Goal: Communication & Community: Answer question/provide support

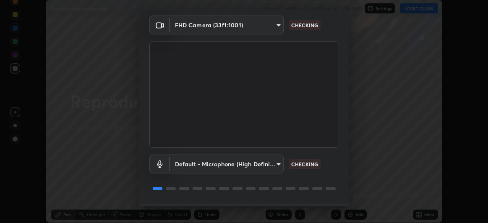
scroll to position [52, 0]
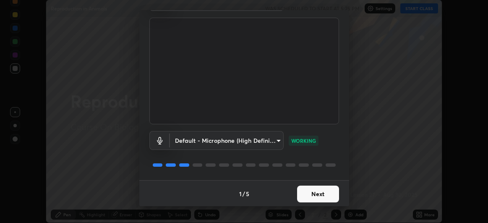
click at [318, 195] on button "Next" at bounding box center [318, 193] width 42 height 17
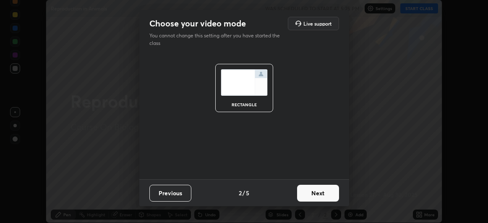
click at [317, 195] on button "Next" at bounding box center [318, 192] width 42 height 17
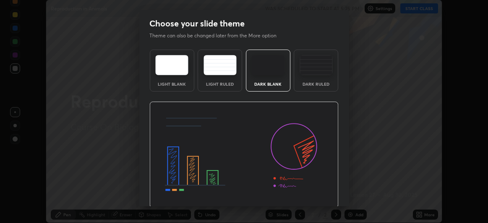
click at [316, 195] on img at bounding box center [243, 154] width 189 height 106
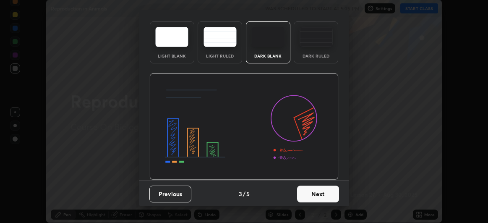
click at [311, 192] on button "Next" at bounding box center [318, 193] width 42 height 17
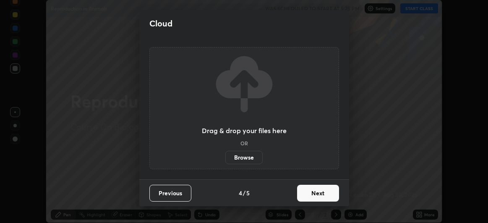
click at [317, 196] on button "Next" at bounding box center [318, 192] width 42 height 17
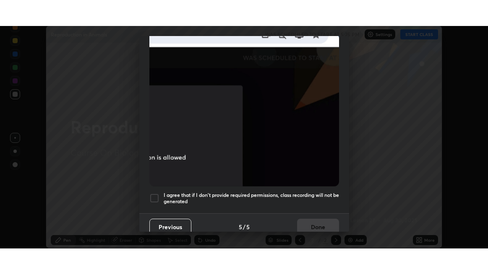
scroll to position [223, 0]
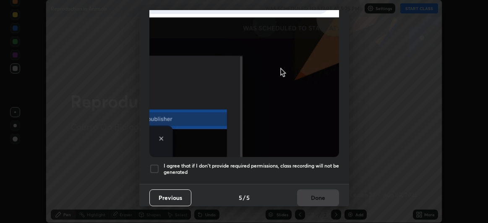
click at [155, 166] on div at bounding box center [154, 169] width 10 height 10
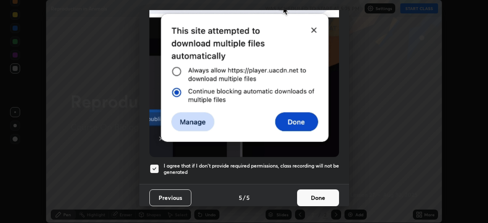
click at [313, 194] on button "Done" at bounding box center [318, 197] width 42 height 17
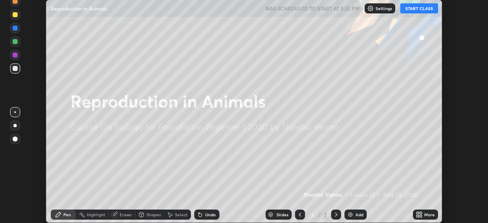
click at [418, 9] on button "START CLASS" at bounding box center [419, 8] width 38 height 10
click at [421, 216] on icon at bounding box center [420, 216] width 2 height 2
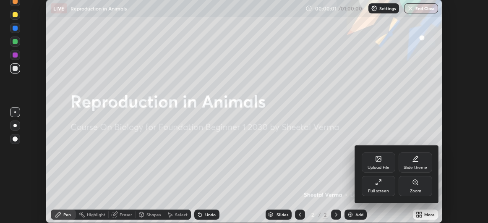
click at [387, 187] on div "Full screen" at bounding box center [378, 186] width 34 height 20
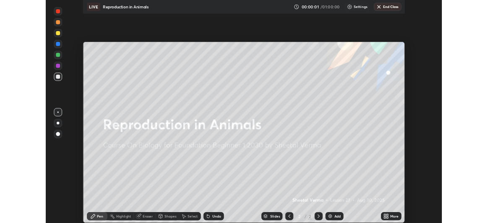
scroll to position [274, 488]
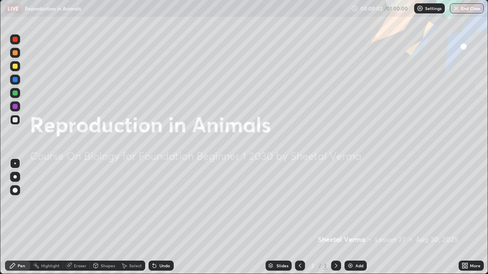
click at [359, 222] on div "Add" at bounding box center [359, 266] width 8 height 4
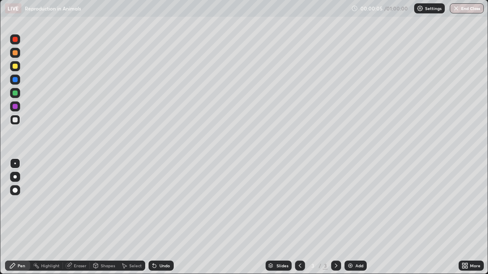
click at [18, 68] on div at bounding box center [15, 66] width 10 height 10
click at [17, 122] on div at bounding box center [15, 120] width 10 height 10
click at [13, 106] on div at bounding box center [15, 106] width 5 height 5
click at [18, 117] on div at bounding box center [15, 120] width 10 height 10
click at [19, 109] on div at bounding box center [15, 106] width 10 height 10
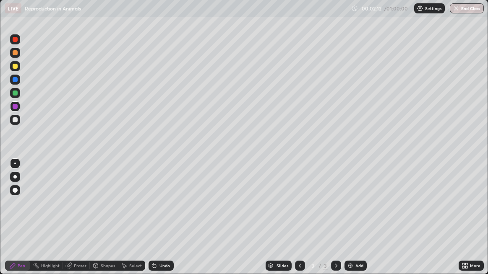
click at [16, 122] on div at bounding box center [15, 119] width 5 height 5
click at [16, 109] on div at bounding box center [15, 106] width 5 height 5
click at [16, 121] on div at bounding box center [15, 119] width 5 height 5
click at [162, 222] on div "Undo" at bounding box center [164, 266] width 10 height 4
click at [15, 106] on div at bounding box center [15, 106] width 5 height 5
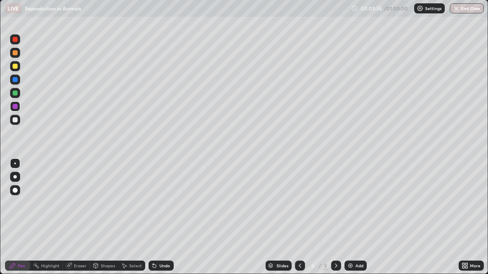
click at [18, 222] on div "Pen" at bounding box center [17, 266] width 25 height 10
click at [74, 222] on div "Eraser" at bounding box center [80, 266] width 13 height 4
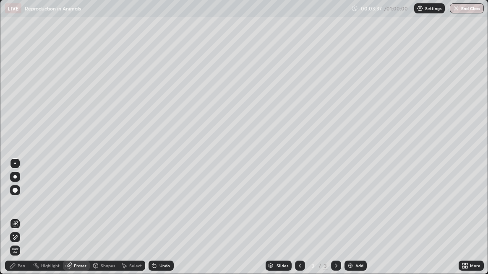
click at [16, 222] on icon at bounding box center [15, 224] width 7 height 7
click at [14, 222] on icon at bounding box center [15, 224] width 7 height 7
click at [14, 222] on icon at bounding box center [12, 265] width 7 height 7
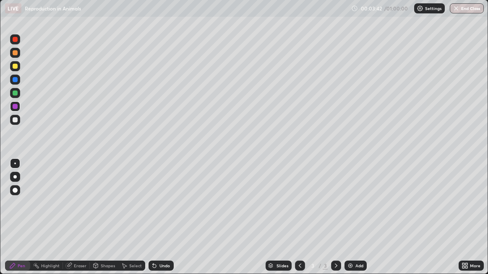
click at [130, 222] on div "Select" at bounding box center [135, 266] width 13 height 4
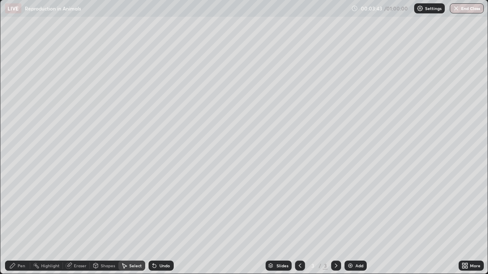
click at [160, 222] on div "Undo" at bounding box center [164, 266] width 10 height 4
click at [21, 222] on div "Pen" at bounding box center [22, 266] width 8 height 4
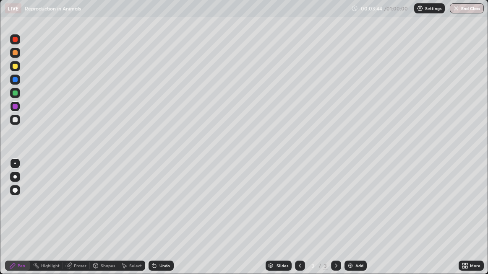
click at [16, 121] on div at bounding box center [15, 119] width 5 height 5
click at [79, 222] on div "Eraser" at bounding box center [80, 266] width 13 height 4
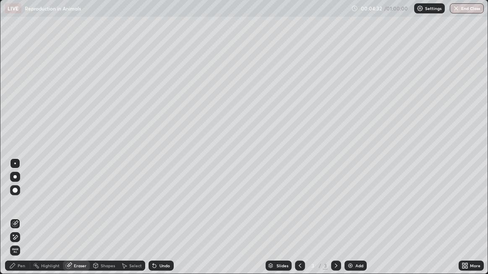
click at [15, 222] on icon at bounding box center [15, 237] width 5 height 4
click at [26, 222] on div "Pen" at bounding box center [17, 266] width 25 height 10
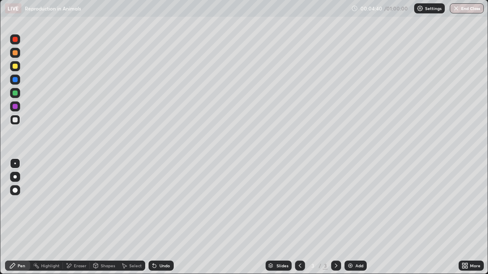
click at [19, 124] on div at bounding box center [15, 120] width 10 height 10
click at [352, 222] on img at bounding box center [350, 265] width 7 height 7
click at [18, 66] on div at bounding box center [15, 66] width 10 height 10
click at [19, 120] on div at bounding box center [15, 120] width 10 height 10
click at [162, 222] on div "Undo" at bounding box center [164, 266] width 10 height 4
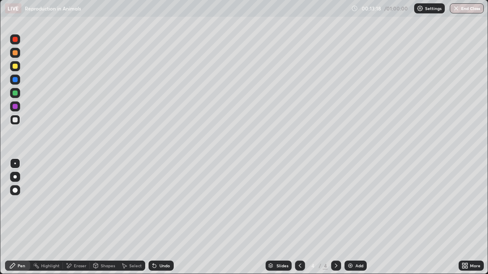
click at [19, 122] on div at bounding box center [15, 120] width 10 height 10
click at [15, 107] on div at bounding box center [15, 106] width 5 height 5
click at [18, 124] on div at bounding box center [15, 120] width 10 height 10
click at [16, 107] on div at bounding box center [15, 106] width 5 height 5
click at [17, 65] on div at bounding box center [15, 66] width 5 height 5
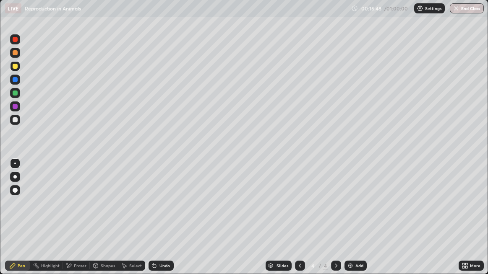
click at [16, 68] on div at bounding box center [15, 66] width 5 height 5
click at [79, 222] on div "Eraser" at bounding box center [80, 266] width 13 height 4
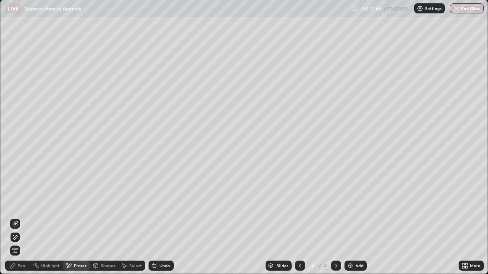
click at [18, 222] on icon at bounding box center [15, 224] width 7 height 7
click at [24, 222] on div "Pen" at bounding box center [22, 266] width 8 height 4
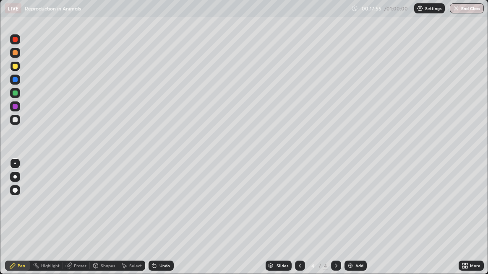
click at [14, 121] on div at bounding box center [15, 119] width 5 height 5
click at [358, 222] on div "Add" at bounding box center [359, 266] width 8 height 4
click at [13, 67] on div at bounding box center [15, 66] width 5 height 5
click at [12, 109] on div at bounding box center [15, 106] width 10 height 10
click at [167, 222] on div "Undo" at bounding box center [164, 266] width 10 height 4
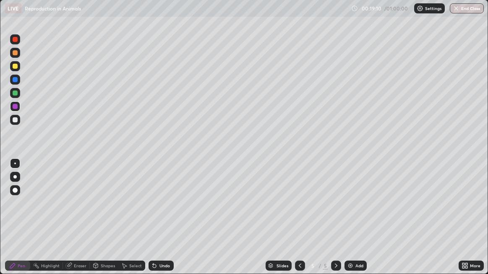
click at [166, 222] on div "Undo" at bounding box center [164, 266] width 10 height 4
click at [302, 222] on icon at bounding box center [299, 265] width 7 height 7
click at [335, 222] on icon at bounding box center [335, 265] width 7 height 7
click at [359, 222] on div "Add" at bounding box center [355, 266] width 22 height 10
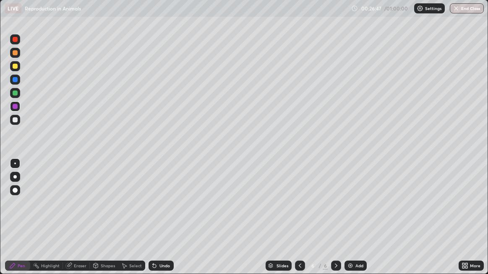
click at [13, 120] on div at bounding box center [15, 119] width 5 height 5
click at [17, 123] on div at bounding box center [15, 120] width 10 height 10
click at [17, 95] on div at bounding box center [15, 93] width 10 height 10
click at [18, 67] on div at bounding box center [15, 66] width 10 height 10
click at [13, 95] on div at bounding box center [15, 93] width 5 height 5
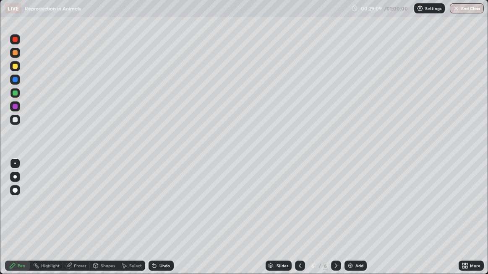
click at [159, 222] on div "Undo" at bounding box center [160, 266] width 25 height 10
click at [163, 222] on div "Undo" at bounding box center [164, 266] width 10 height 4
click at [164, 222] on div "Undo" at bounding box center [164, 266] width 10 height 4
click at [165, 222] on div "Undo" at bounding box center [164, 266] width 10 height 4
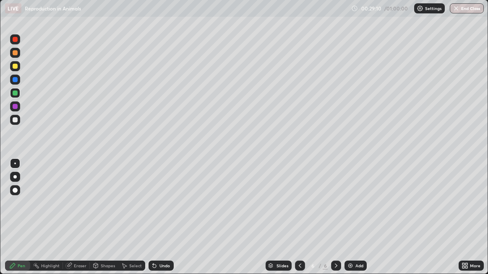
click at [165, 222] on div "Undo" at bounding box center [160, 266] width 25 height 10
click at [164, 222] on div "Undo" at bounding box center [160, 266] width 25 height 10
click at [161, 222] on div "Undo" at bounding box center [160, 266] width 25 height 10
click at [162, 222] on div "Undo" at bounding box center [160, 266] width 25 height 10
click at [163, 222] on div "Undo" at bounding box center [160, 266] width 25 height 10
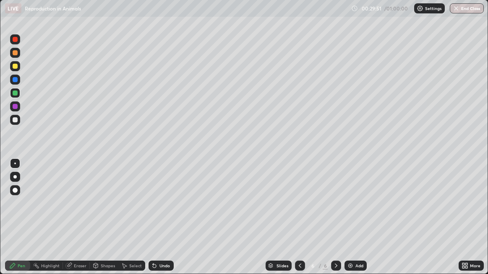
click at [14, 71] on div at bounding box center [15, 66] width 10 height 10
click at [17, 120] on div at bounding box center [15, 119] width 5 height 5
click at [17, 95] on div at bounding box center [15, 93] width 5 height 5
click at [16, 69] on div at bounding box center [15, 66] width 10 height 10
click at [20, 94] on div at bounding box center [15, 93] width 10 height 10
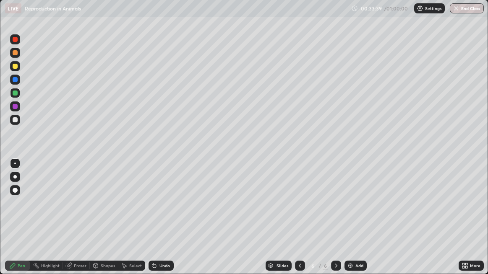
click at [16, 123] on div at bounding box center [15, 120] width 10 height 10
click at [17, 96] on div at bounding box center [15, 93] width 10 height 10
click at [352, 222] on img at bounding box center [350, 265] width 7 height 7
click at [17, 119] on div at bounding box center [15, 119] width 5 height 5
click at [18, 109] on div at bounding box center [15, 106] width 10 height 10
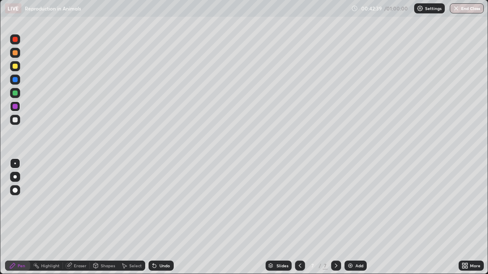
click at [15, 122] on div at bounding box center [15, 119] width 5 height 5
click at [73, 222] on div "Eraser" at bounding box center [76, 266] width 27 height 10
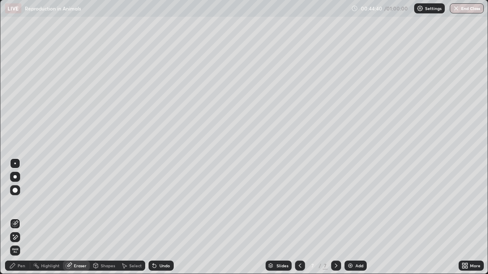
click at [19, 222] on div at bounding box center [15, 237] width 10 height 10
click at [14, 222] on icon at bounding box center [15, 237] width 7 height 7
click at [24, 222] on div "Pen" at bounding box center [22, 266] width 8 height 4
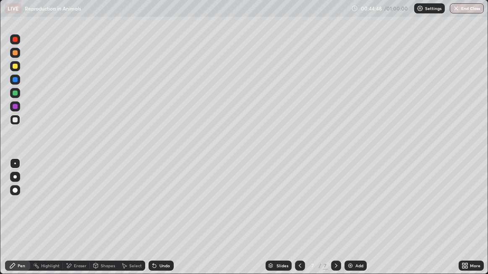
click at [18, 109] on div at bounding box center [15, 106] width 10 height 10
click at [364, 222] on div "Add" at bounding box center [355, 266] width 22 height 10
click at [17, 68] on div at bounding box center [15, 66] width 5 height 5
click at [429, 155] on button "Undo" at bounding box center [437, 160] width 24 height 10
click at [358, 222] on div "Add" at bounding box center [359, 266] width 8 height 4
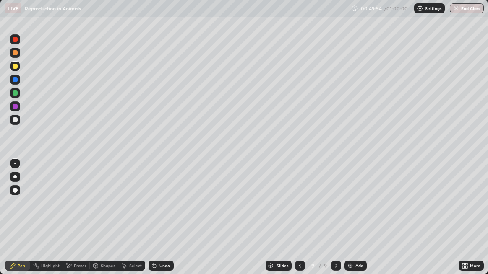
click at [17, 121] on div at bounding box center [15, 119] width 5 height 5
click at [194, 126] on button "Undo" at bounding box center [204, 131] width 24 height 10
click at [354, 222] on div "Add" at bounding box center [355, 266] width 22 height 10
click at [16, 67] on div at bounding box center [15, 66] width 5 height 5
click at [168, 222] on div "Undo" at bounding box center [164, 266] width 10 height 4
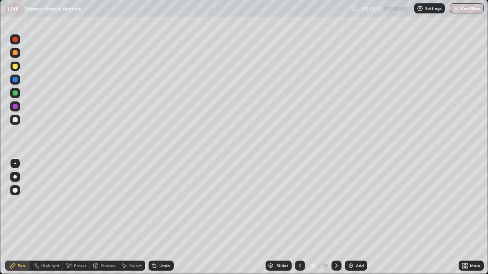
click at [162, 222] on div "Undo" at bounding box center [164, 266] width 10 height 4
click at [159, 222] on div "Undo" at bounding box center [160, 266] width 25 height 10
click at [163, 222] on div "Undo" at bounding box center [160, 266] width 25 height 10
click at [165, 222] on div "Undo" at bounding box center [164, 266] width 10 height 4
click at [158, 222] on div "Undo" at bounding box center [160, 266] width 25 height 10
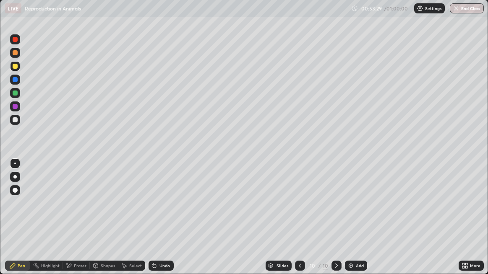
click at [162, 222] on div "Undo" at bounding box center [164, 266] width 10 height 4
click at [161, 222] on div "Undo" at bounding box center [164, 266] width 10 height 4
click at [158, 222] on div "Undo" at bounding box center [160, 266] width 25 height 10
click at [164, 222] on div "Undo" at bounding box center [164, 266] width 10 height 4
click at [163, 222] on div "Undo" at bounding box center [164, 266] width 10 height 4
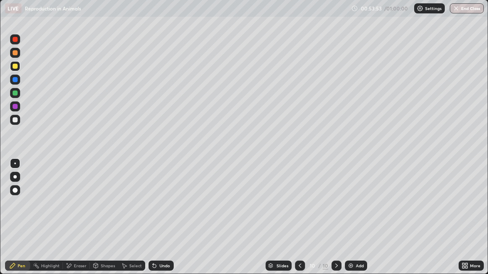
click at [16, 95] on div at bounding box center [15, 93] width 5 height 5
click at [14, 93] on div at bounding box center [15, 93] width 5 height 5
click at [165, 222] on div "Undo" at bounding box center [164, 266] width 10 height 4
click at [18, 119] on div at bounding box center [15, 120] width 10 height 10
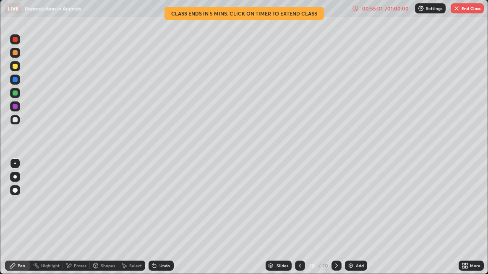
click at [16, 108] on div at bounding box center [15, 106] width 5 height 5
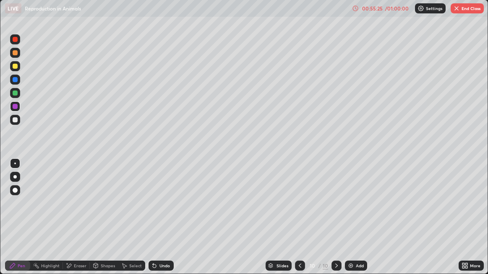
click at [164, 222] on div "Undo" at bounding box center [164, 266] width 10 height 4
click at [165, 222] on div "Undo" at bounding box center [164, 266] width 10 height 4
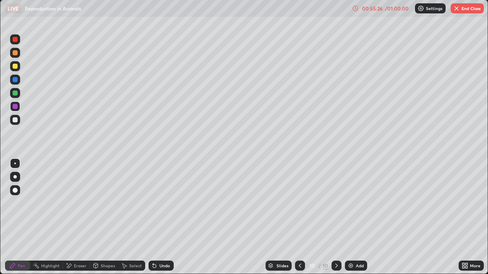
click at [166, 222] on div "Undo" at bounding box center [160, 266] width 25 height 10
click at [165, 222] on div "Undo" at bounding box center [164, 266] width 10 height 4
click at [166, 222] on div "Undo" at bounding box center [164, 266] width 10 height 4
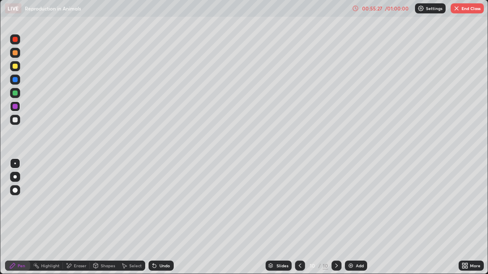
click at [165, 222] on div "Undo" at bounding box center [164, 266] width 10 height 4
click at [166, 222] on div "Undo" at bounding box center [164, 266] width 10 height 4
click at [165, 222] on div "Undo" at bounding box center [164, 266] width 10 height 4
click at [15, 69] on div at bounding box center [15, 66] width 5 height 5
click at [15, 94] on div at bounding box center [15, 93] width 5 height 5
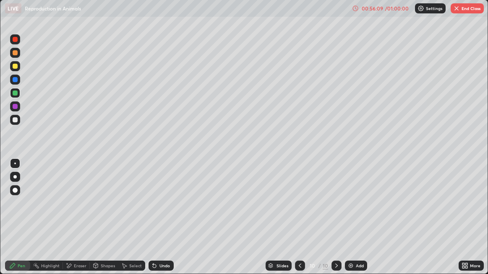
click at [16, 69] on div at bounding box center [15, 66] width 10 height 10
click at [15, 42] on div at bounding box center [15, 39] width 5 height 5
click at [15, 80] on div at bounding box center [15, 79] width 5 height 5
click at [16, 43] on div at bounding box center [15, 39] width 10 height 10
click at [14, 79] on div at bounding box center [15, 79] width 5 height 5
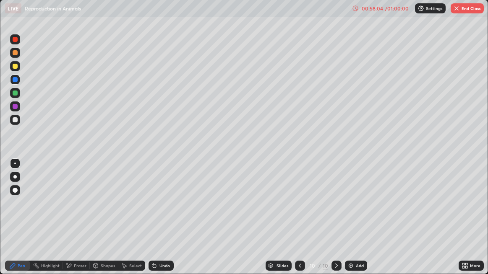
click at [16, 44] on div at bounding box center [15, 39] width 10 height 10
click at [17, 66] on div at bounding box center [15, 66] width 5 height 5
click at [474, 11] on button "End Class" at bounding box center [466, 8] width 33 height 10
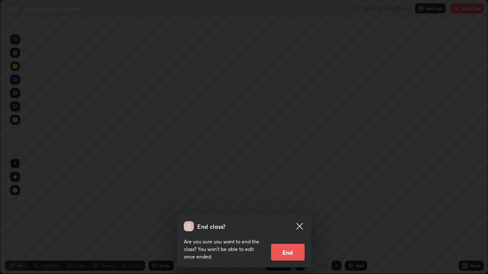
click at [300, 222] on button "End" at bounding box center [288, 252] width 34 height 17
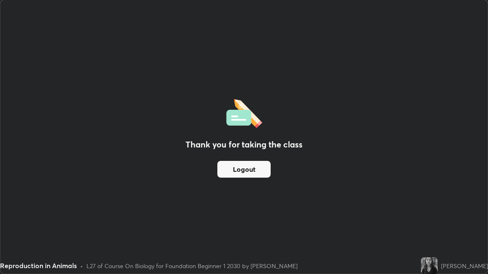
click at [244, 171] on button "Logout" at bounding box center [243, 169] width 53 height 17
click at [246, 164] on button "Logout" at bounding box center [243, 169] width 53 height 17
click at [238, 170] on button "Logout" at bounding box center [243, 169] width 53 height 17
click at [234, 174] on button "Logout" at bounding box center [243, 169] width 53 height 17
click at [234, 173] on button "Logout" at bounding box center [243, 169] width 53 height 17
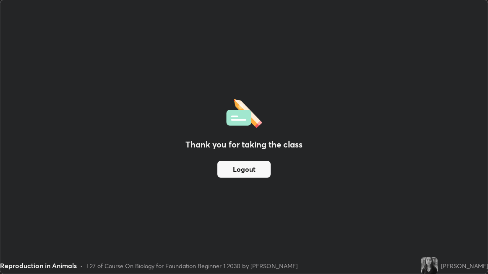
click at [233, 171] on button "Logout" at bounding box center [243, 169] width 53 height 17
click at [229, 171] on button "Logout" at bounding box center [243, 169] width 53 height 17
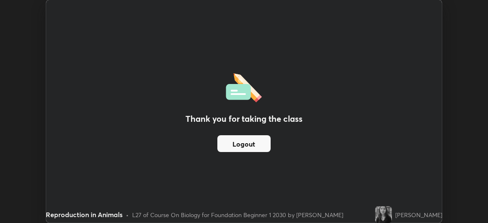
scroll to position [41706, 41441]
click at [245, 139] on button "Logout" at bounding box center [243, 143] width 53 height 17
click at [244, 144] on button "Logout" at bounding box center [243, 143] width 53 height 17
click at [245, 143] on button "Logout" at bounding box center [243, 143] width 53 height 17
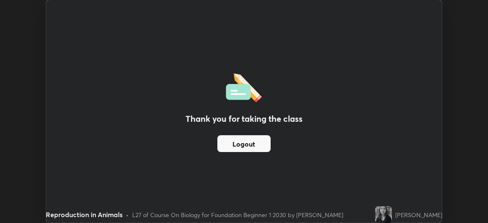
click at [245, 143] on button "Logout" at bounding box center [243, 143] width 53 height 17
click at [244, 143] on button "Logout" at bounding box center [243, 143] width 53 height 17
click at [426, 179] on div "Thank you for taking the class Logout" at bounding box center [243, 111] width 395 height 222
click at [334, 187] on div "Thank you for taking the class Logout" at bounding box center [243, 111] width 395 height 222
click at [234, 146] on button "Logout" at bounding box center [243, 143] width 53 height 17
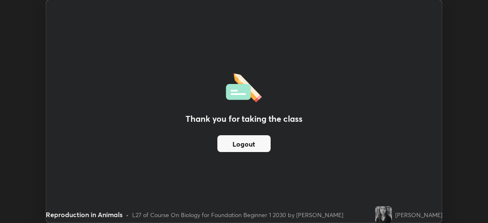
click at [247, 146] on button "Logout" at bounding box center [243, 143] width 53 height 17
